Goal: Find specific page/section: Find specific page/section

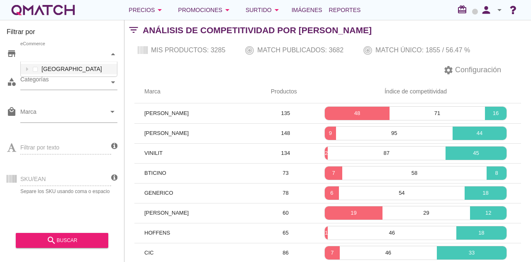
click at [100, 53] on div "eCommerce" at bounding box center [64, 54] width 89 height 9
click at [88, 62] on div "eCommerce Chile" at bounding box center [68, 54] width 97 height 15
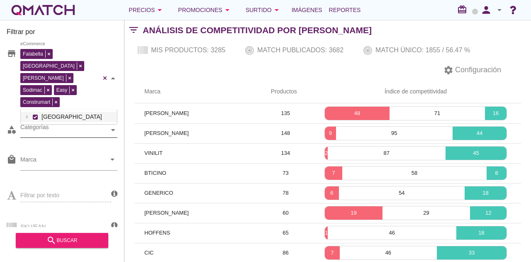
click at [81, 123] on div "Categorías" at bounding box center [64, 130] width 89 height 15
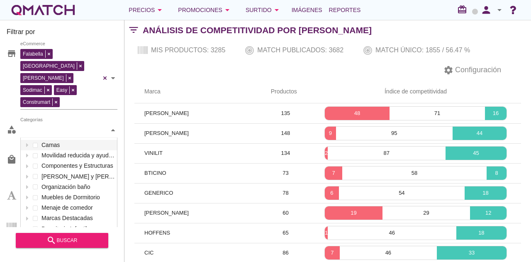
scroll to position [124, 96]
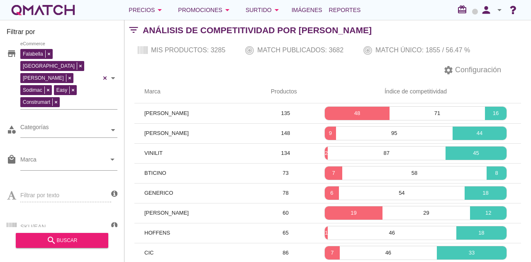
click at [209, 60] on div "settings Configuración" at bounding box center [327, 70] width 406 height 20
click at [378, 73] on div "settings Configuración" at bounding box center [327, 70] width 406 height 20
click at [192, 87] on th "Marca" at bounding box center [197, 91] width 126 height 23
click at [66, 153] on div at bounding box center [62, 161] width 85 height 17
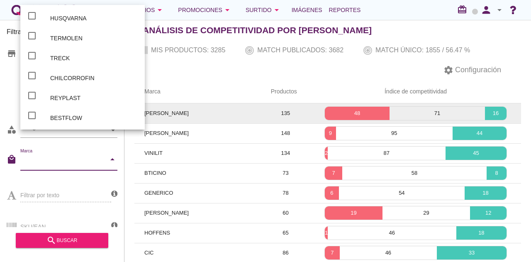
click at [140, 117] on td "SCHNEIDER" at bounding box center [197, 113] width 126 height 20
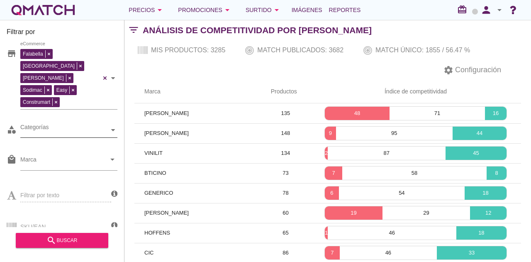
click at [83, 126] on div "Categorías" at bounding box center [64, 130] width 89 height 9
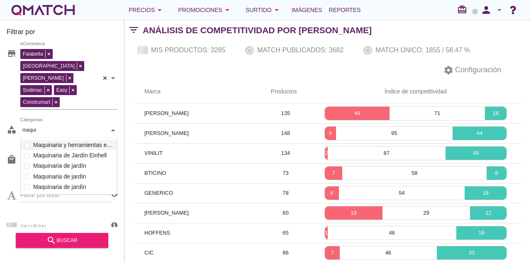
scroll to position [57, 97]
click at [66, 140] on div "Camas Movilidad reducida y ayuda para la vida diaria Componentes y Estructuras …" at bounding box center [69, 166] width 96 height 52
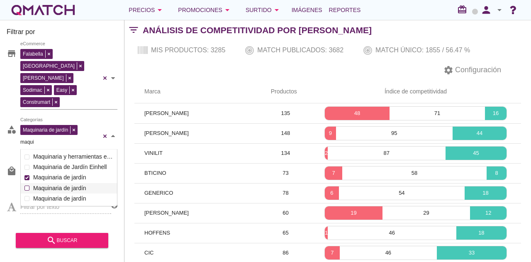
click at [55, 149] on div "Maquinaria de jardín Categorías maqui maqui Camas Movilidad reducida y ayuda pa…" at bounding box center [68, 136] width 97 height 27
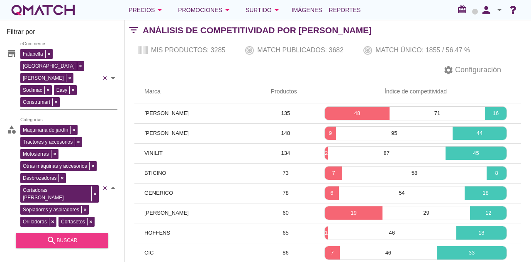
type input "maqui"
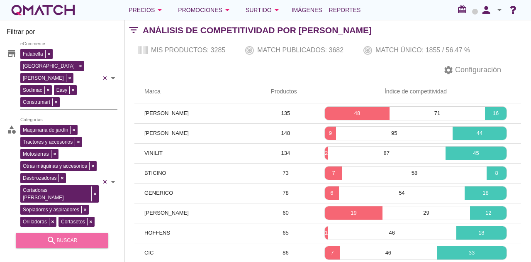
click at [70, 240] on div "search buscar" at bounding box center [61, 240] width 79 height 10
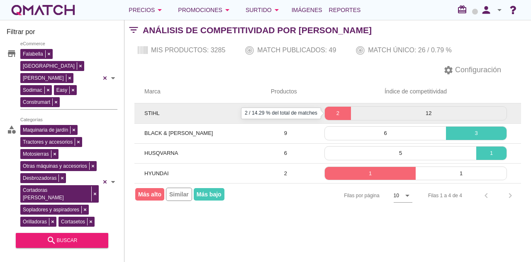
click at [337, 115] on p "2" at bounding box center [338, 113] width 26 height 8
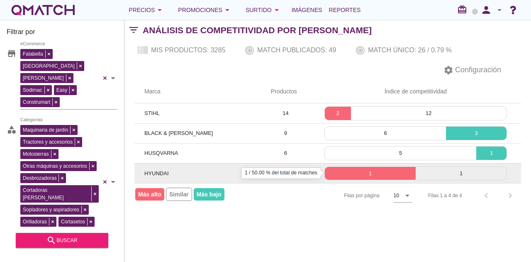
click at [346, 177] on div "1" at bounding box center [370, 173] width 91 height 13
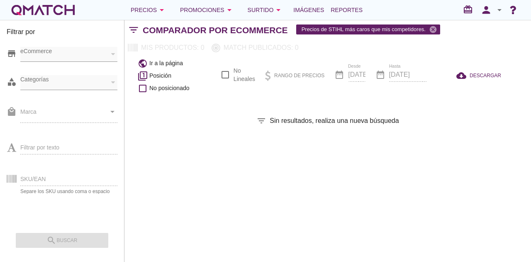
checkbox input "false"
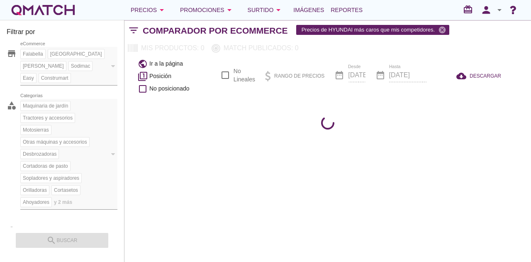
checkbox input "false"
